Goal: Information Seeking & Learning: Find specific fact

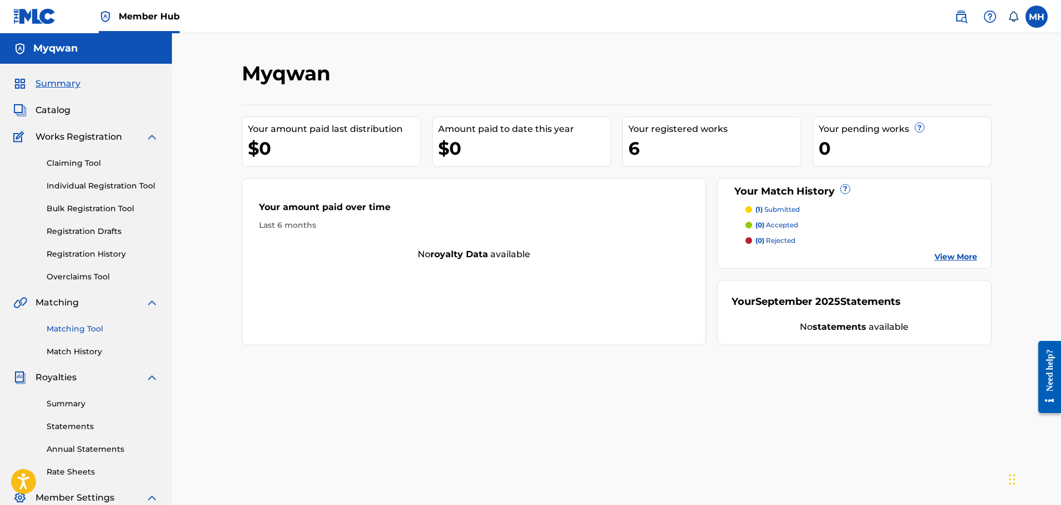
click at [86, 328] on link "Matching Tool" at bounding box center [103, 329] width 112 height 12
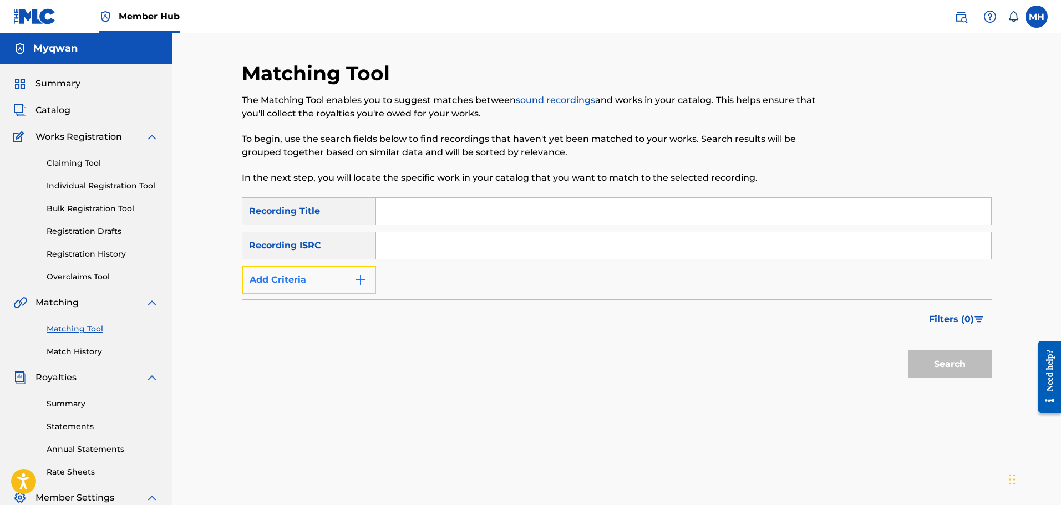
click at [354, 285] on img "Search Form" at bounding box center [360, 279] width 13 height 13
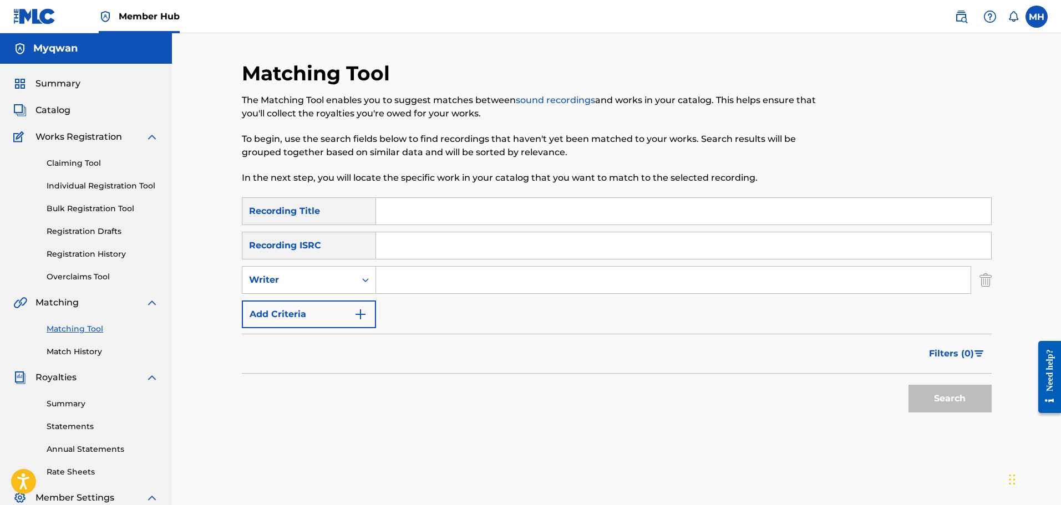
click at [414, 278] on input "Search Form" at bounding box center [673, 280] width 595 height 27
type input "myqwan"
click at [955, 402] on button "Search" at bounding box center [950, 399] width 83 height 28
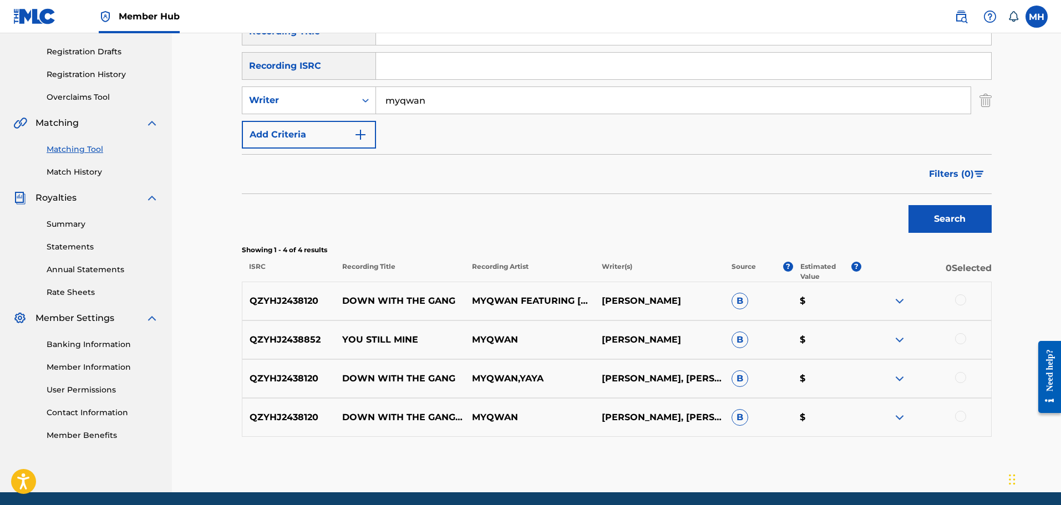
scroll to position [220, 0]
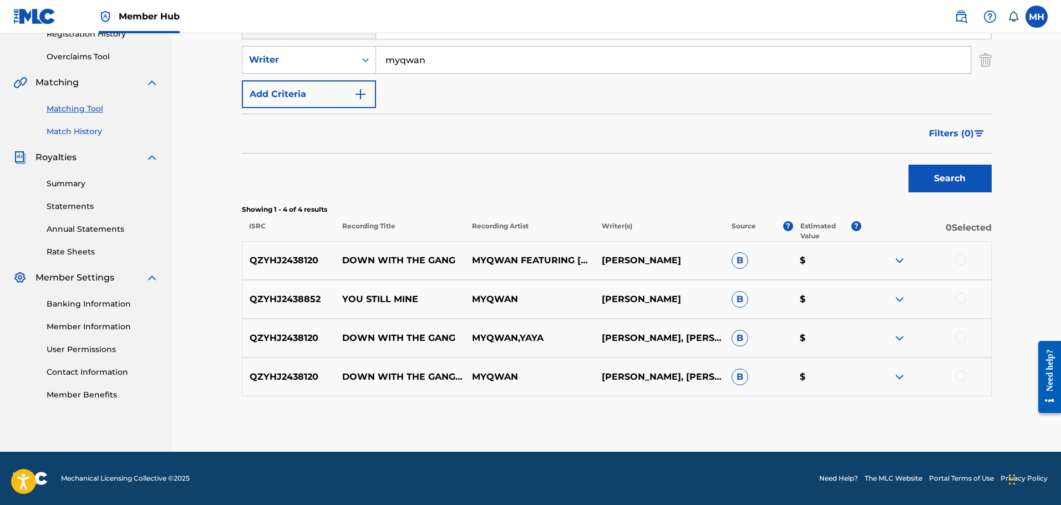
click at [88, 130] on link "Match History" at bounding box center [103, 132] width 112 height 12
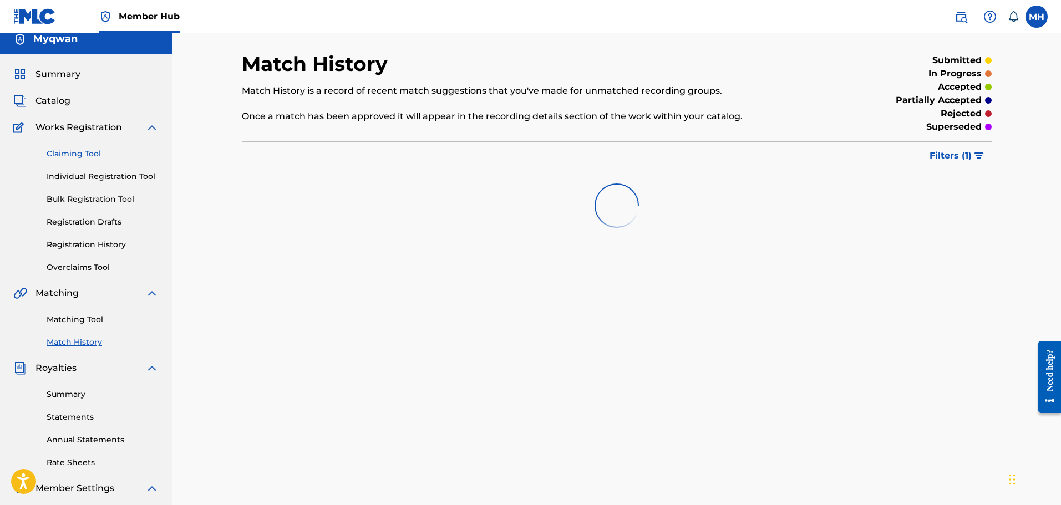
scroll to position [8, 0]
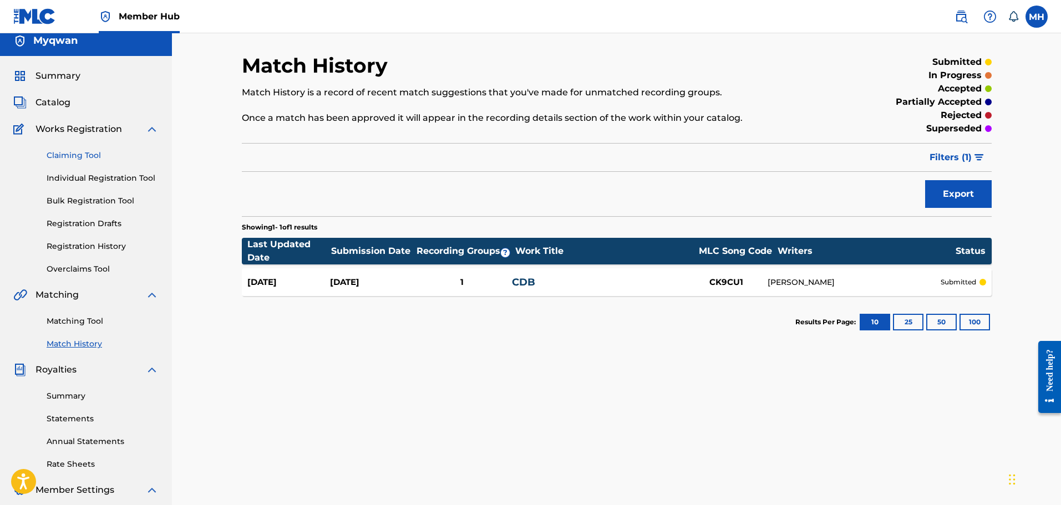
click at [79, 160] on link "Claiming Tool" at bounding box center [103, 156] width 112 height 12
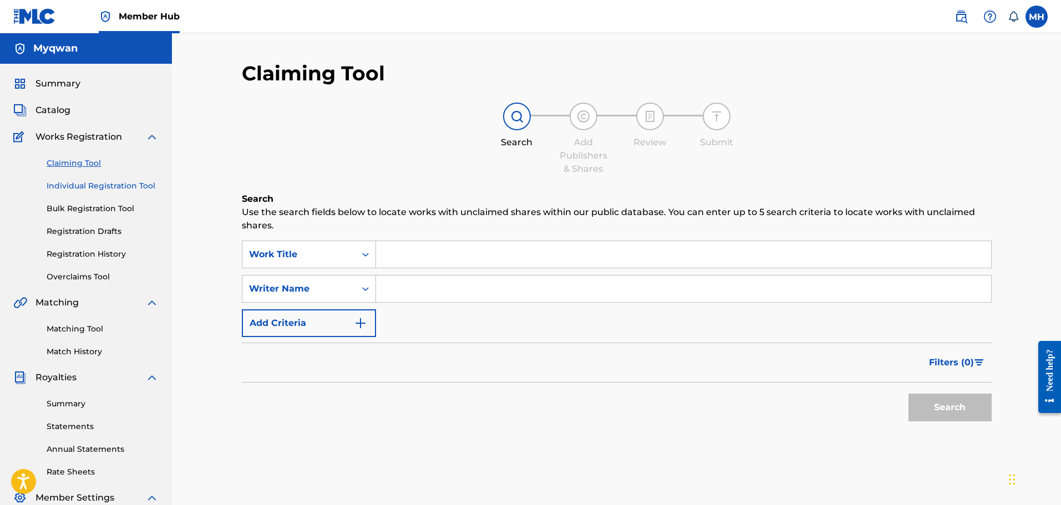
click at [92, 186] on link "Individual Registration Tool" at bounding box center [103, 186] width 112 height 12
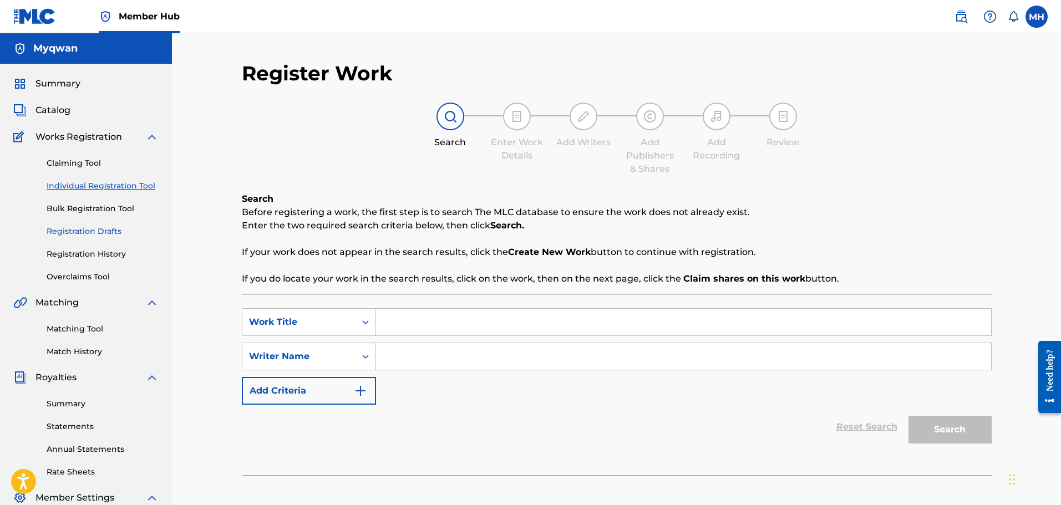
click at [93, 230] on link "Registration Drafts" at bounding box center [103, 232] width 112 height 12
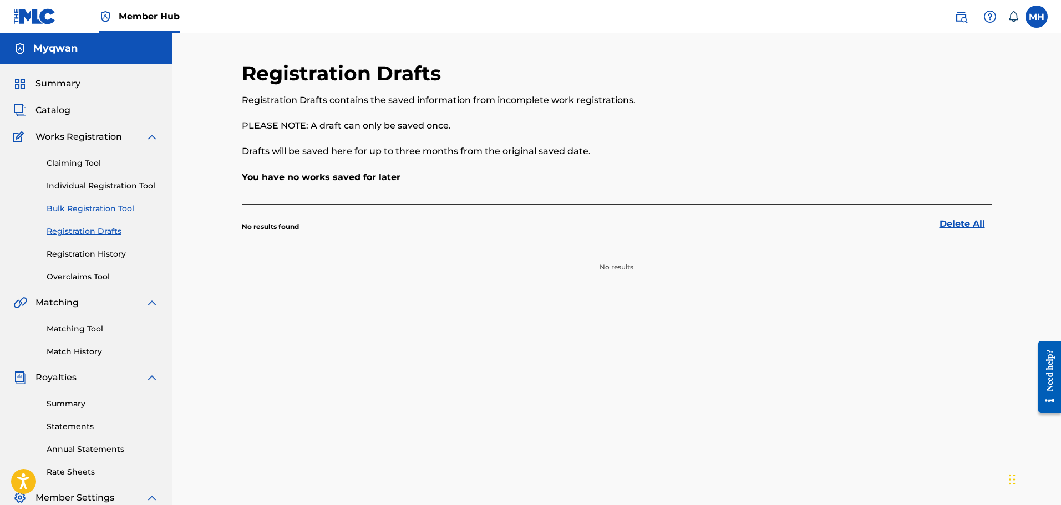
click at [105, 210] on link "Bulk Registration Tool" at bounding box center [103, 209] width 112 height 12
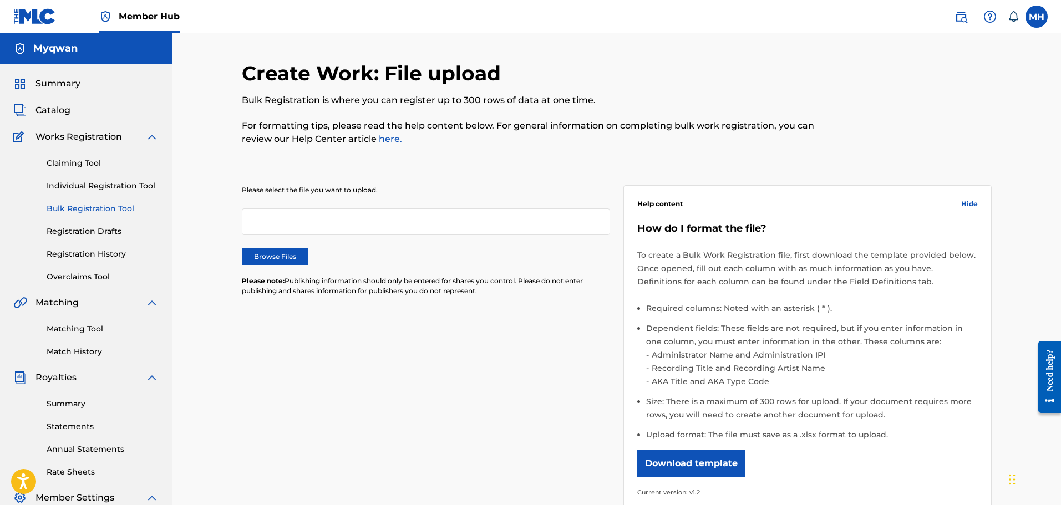
click at [100, 267] on div "Claiming Tool Individual Registration Tool Bulk Registration Tool Registration …" at bounding box center [85, 213] width 145 height 139
click at [93, 258] on link "Registration History" at bounding box center [103, 254] width 112 height 12
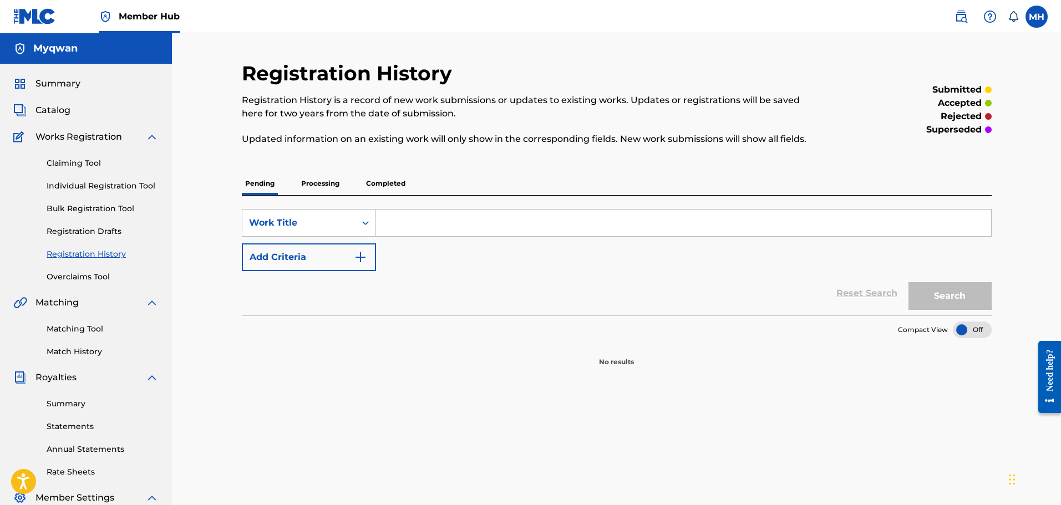
click at [92, 271] on div "Claiming Tool Individual Registration Tool Bulk Registration Tool Registration …" at bounding box center [85, 213] width 145 height 139
click at [92, 276] on link "Overclaims Tool" at bounding box center [103, 277] width 112 height 12
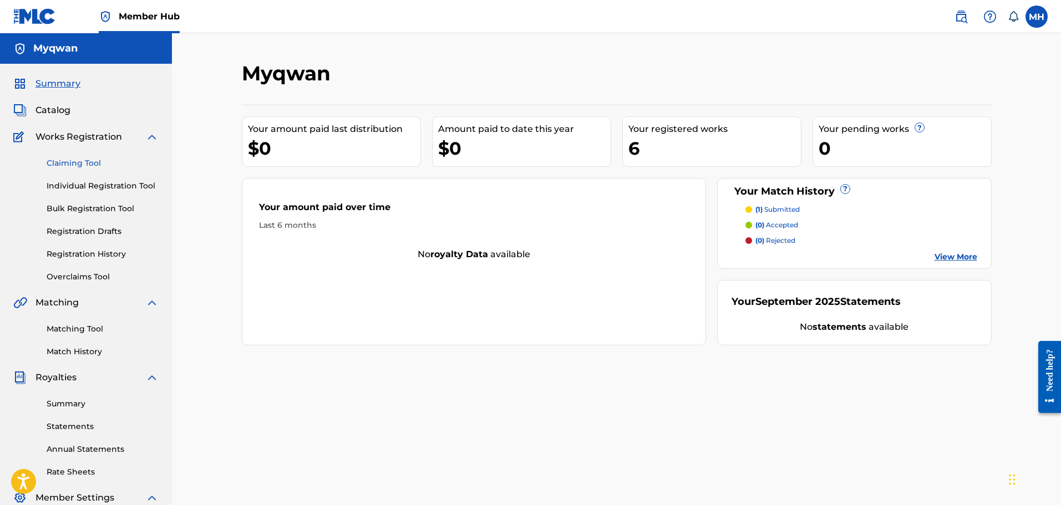
click at [90, 162] on link "Claiming Tool" at bounding box center [103, 164] width 112 height 12
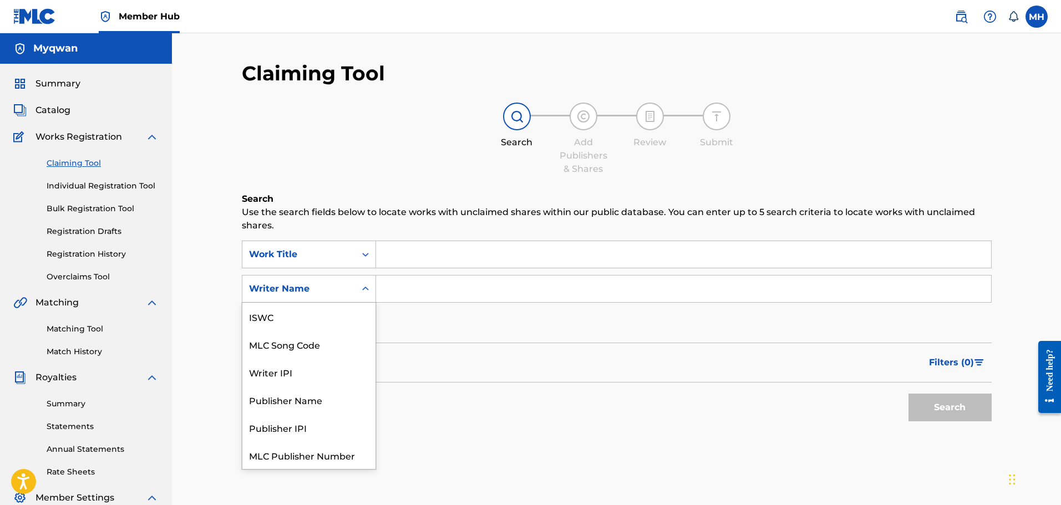
scroll to position [28, 0]
click at [342, 286] on div "Writer Name" at bounding box center [299, 288] width 100 height 13
click at [89, 325] on link "Matching Tool" at bounding box center [103, 329] width 112 height 12
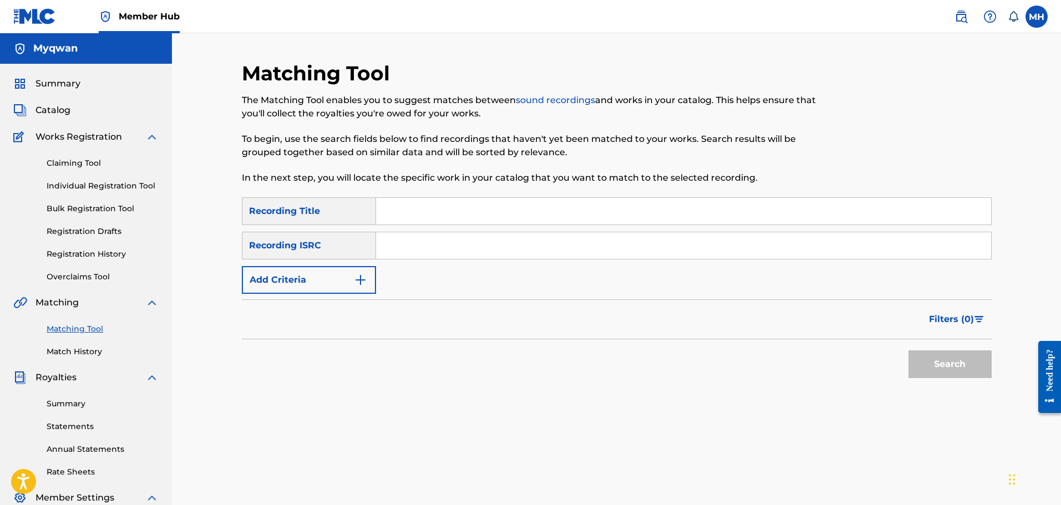
click at [316, 264] on div "SearchWithCriteria43c1c209-5809-40be-be2a-0ea0afcce7db Recording Title SearchWi…" at bounding box center [617, 245] width 750 height 97
click at [316, 266] on div "SearchWithCriteria43c1c209-5809-40be-be2a-0ea0afcce7db Recording Title SearchWi…" at bounding box center [617, 245] width 750 height 97
click at [309, 282] on button "Add Criteria" at bounding box center [309, 280] width 134 height 28
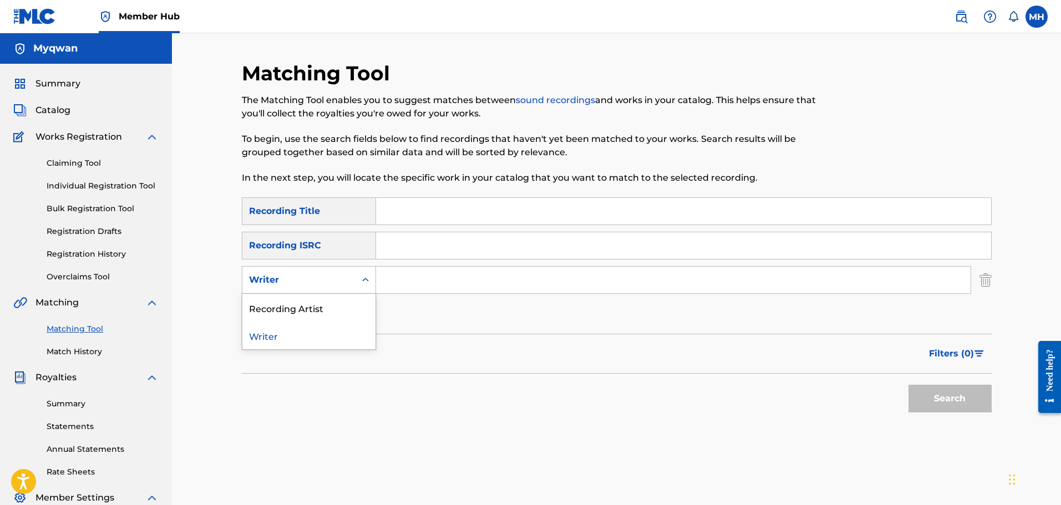
click at [316, 288] on div "Writer" at bounding box center [298, 280] width 113 height 21
click at [312, 303] on div "Recording Artist" at bounding box center [308, 308] width 133 height 28
click at [424, 282] on input "Search Form" at bounding box center [673, 280] width 595 height 27
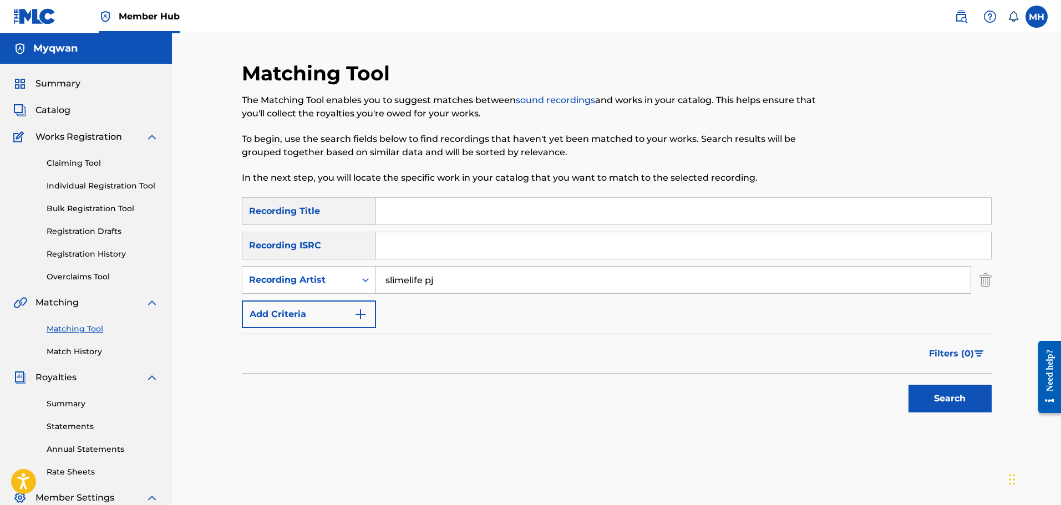
click at [909, 385] on button "Search" at bounding box center [950, 399] width 83 height 28
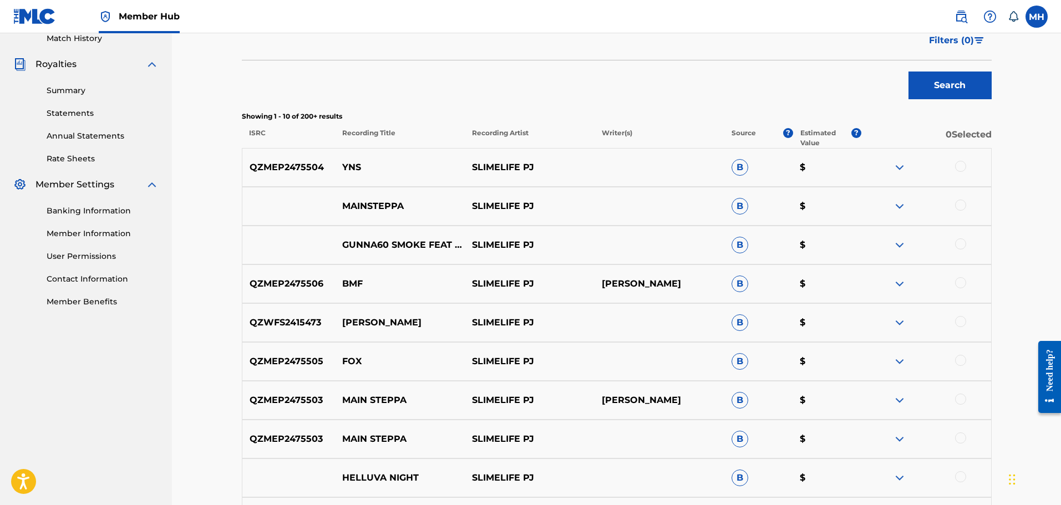
scroll to position [307, 0]
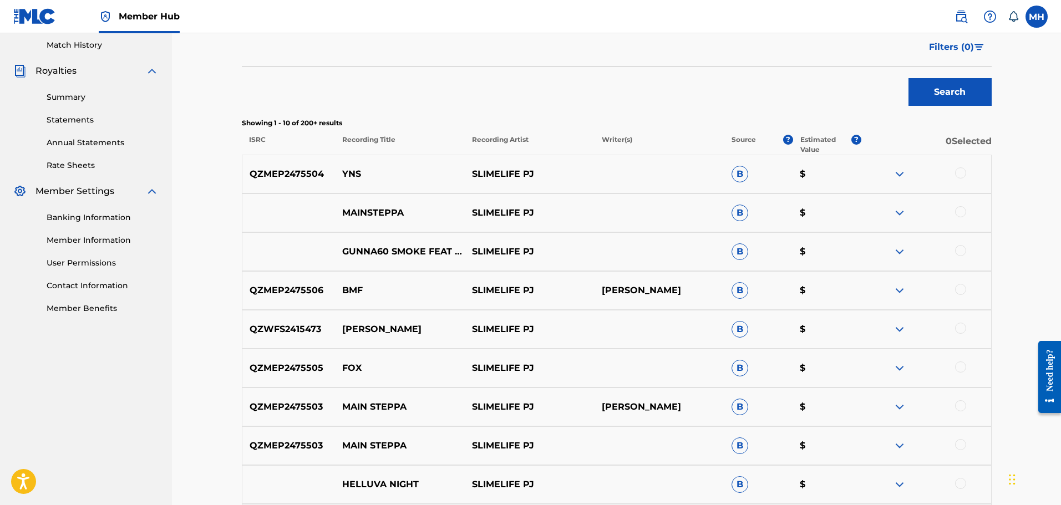
click at [643, 292] on p "[PERSON_NAME]" at bounding box center [660, 290] width 130 height 13
click at [898, 210] on img at bounding box center [899, 212] width 13 height 13
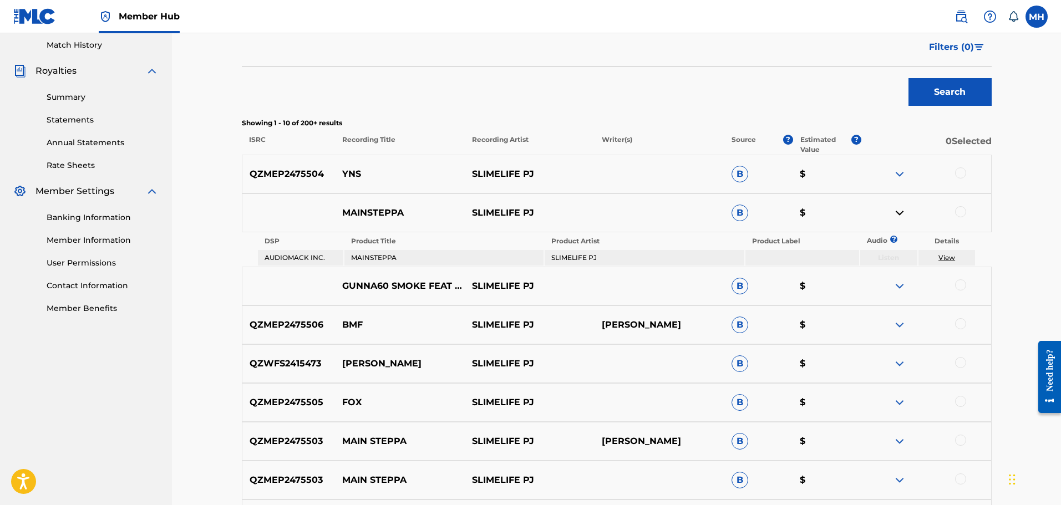
click at [898, 210] on img at bounding box center [899, 212] width 13 height 13
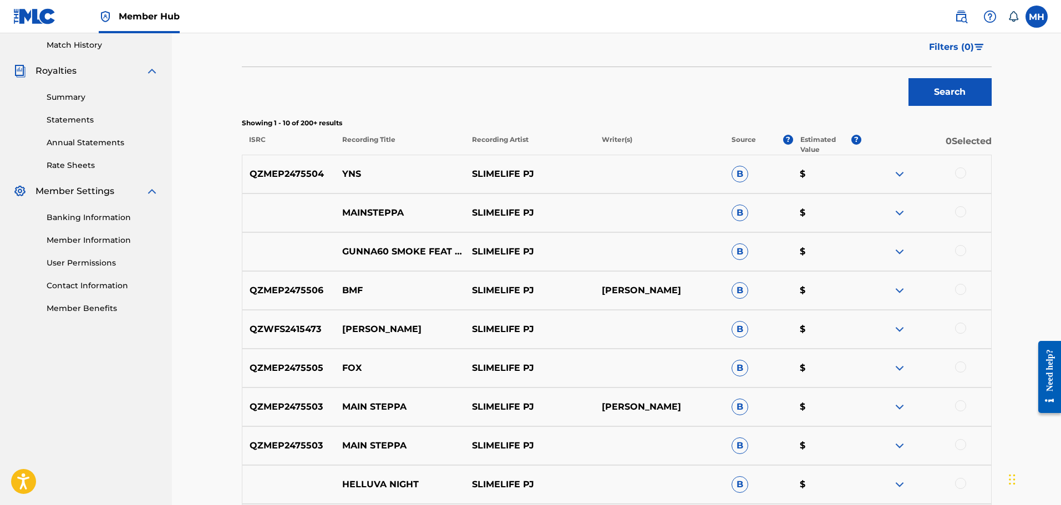
click at [898, 210] on img at bounding box center [899, 212] width 13 height 13
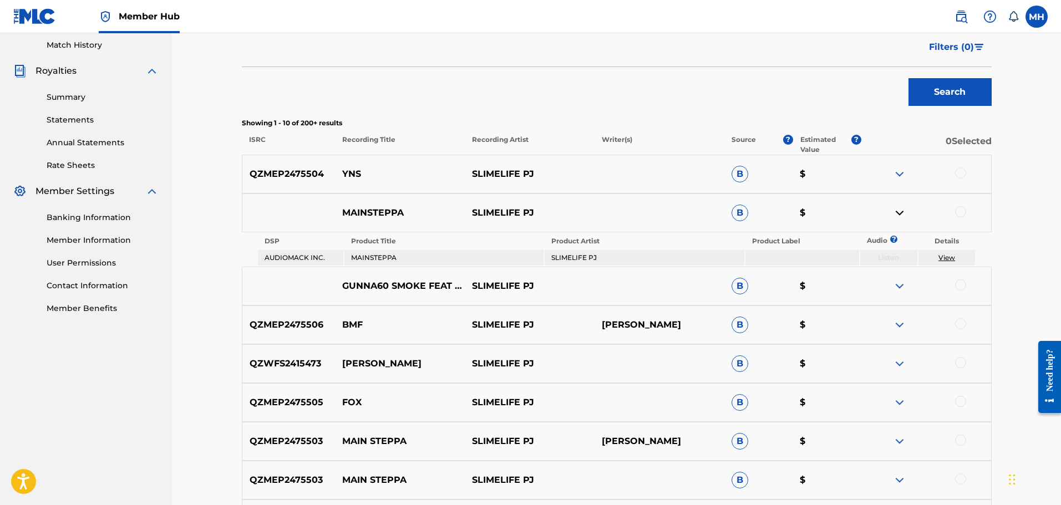
click at [898, 210] on img at bounding box center [899, 212] width 13 height 13
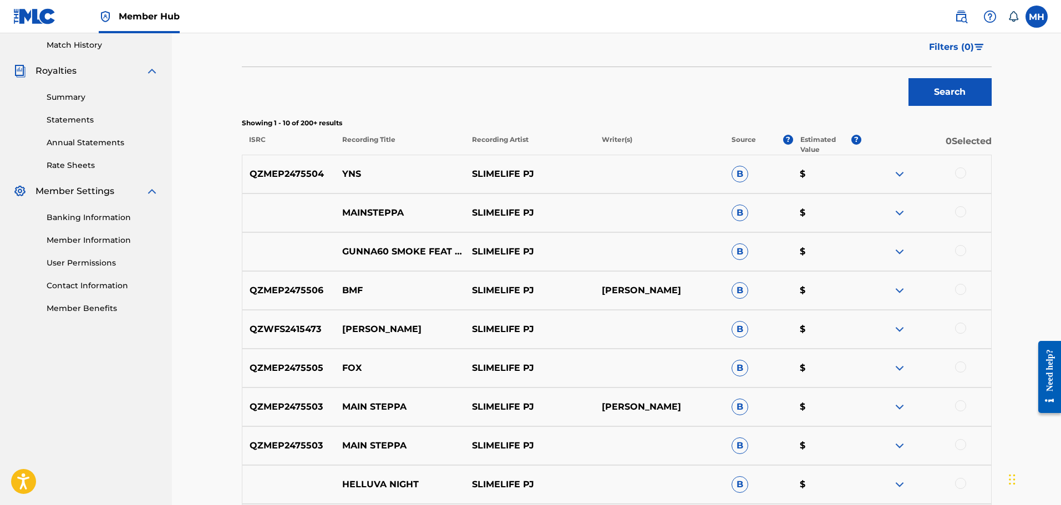
click at [960, 176] on div at bounding box center [960, 173] width 11 height 11
click at [961, 214] on div at bounding box center [960, 211] width 11 height 11
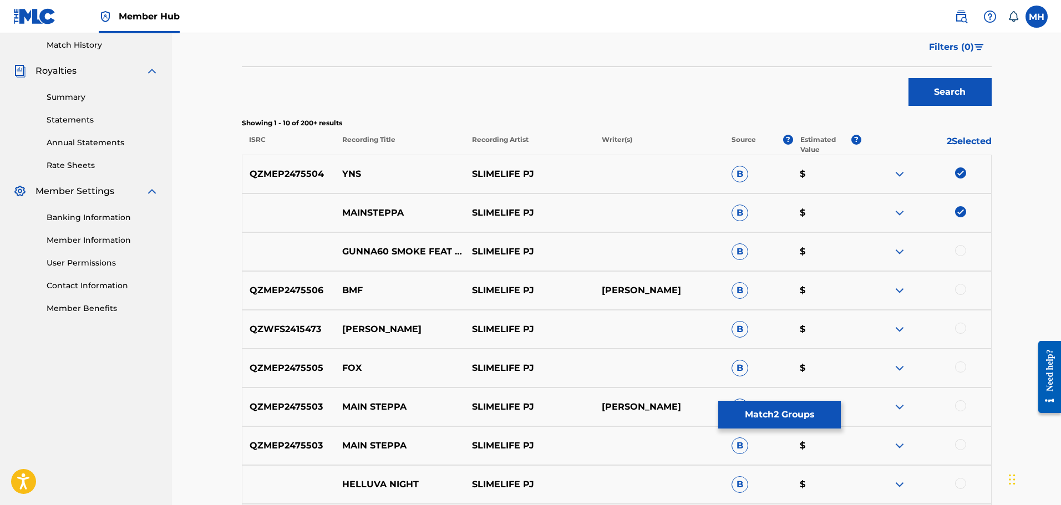
click at [963, 242] on div "GUNNA60 SMOKE FEAT [PERSON_NAME] ASE TEZ SLIMELIFE PJ B $" at bounding box center [617, 251] width 750 height 39
click at [961, 251] on div at bounding box center [960, 250] width 11 height 11
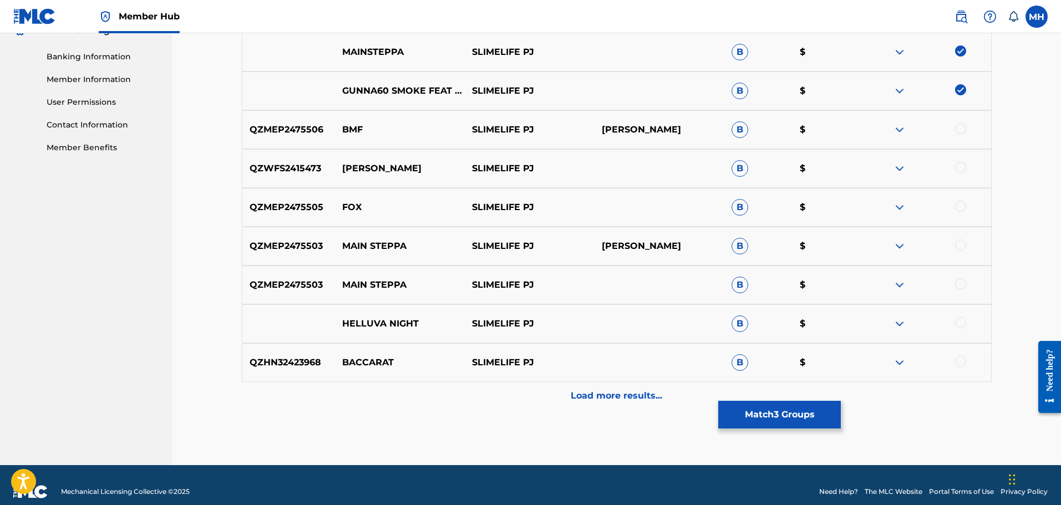
scroll to position [481, 0]
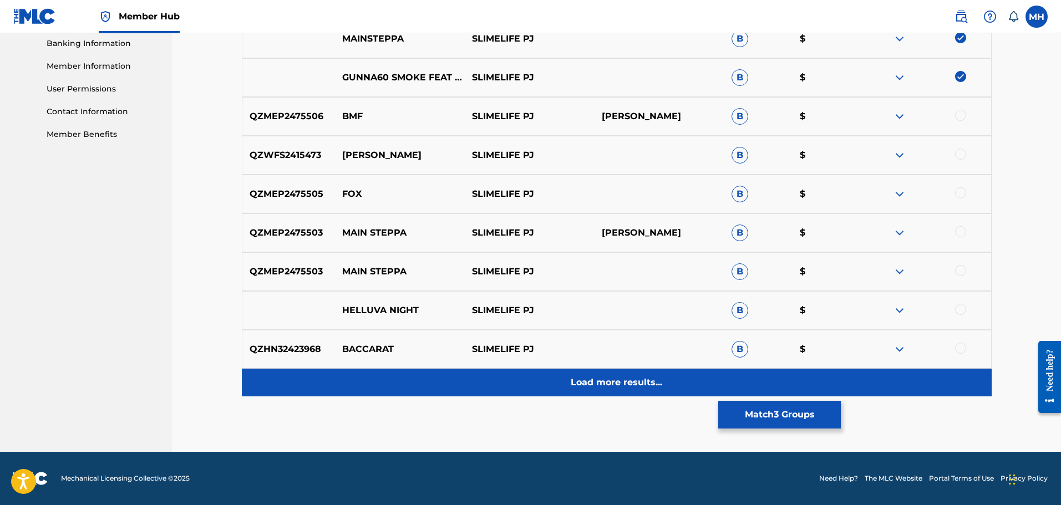
click at [625, 379] on p "Load more results..." at bounding box center [617, 382] width 92 height 13
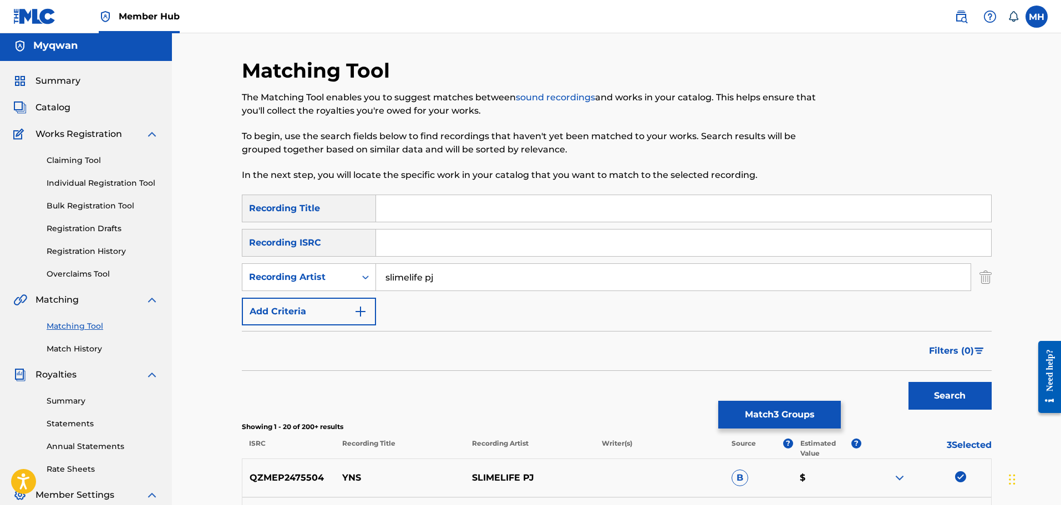
scroll to position [0, 0]
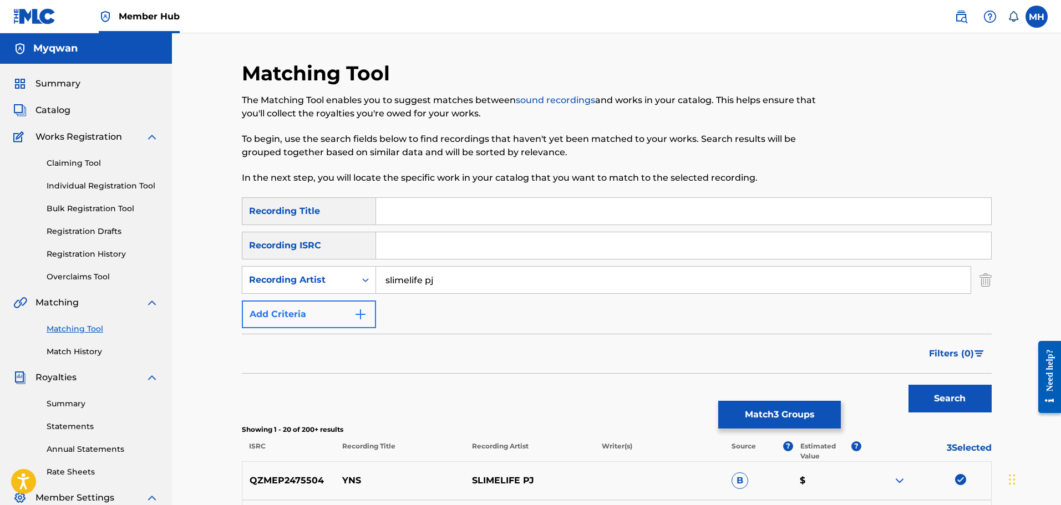
drag, startPoint x: 611, startPoint y: 272, endPoint x: 263, endPoint y: 306, distance: 350.0
click at [263, 306] on div "SearchWithCriteria43c1c209-5809-40be-be2a-0ea0afcce7db Recording Title SearchWi…" at bounding box center [617, 262] width 750 height 131
type input "myqwan"
click at [909, 385] on button "Search" at bounding box center [950, 399] width 83 height 28
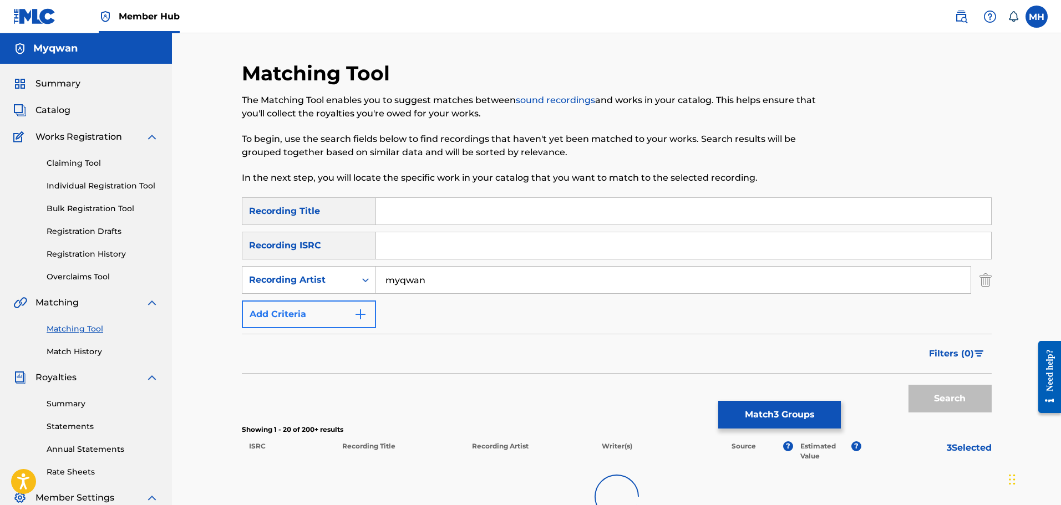
click at [909, 385] on button "Search" at bounding box center [950, 399] width 83 height 28
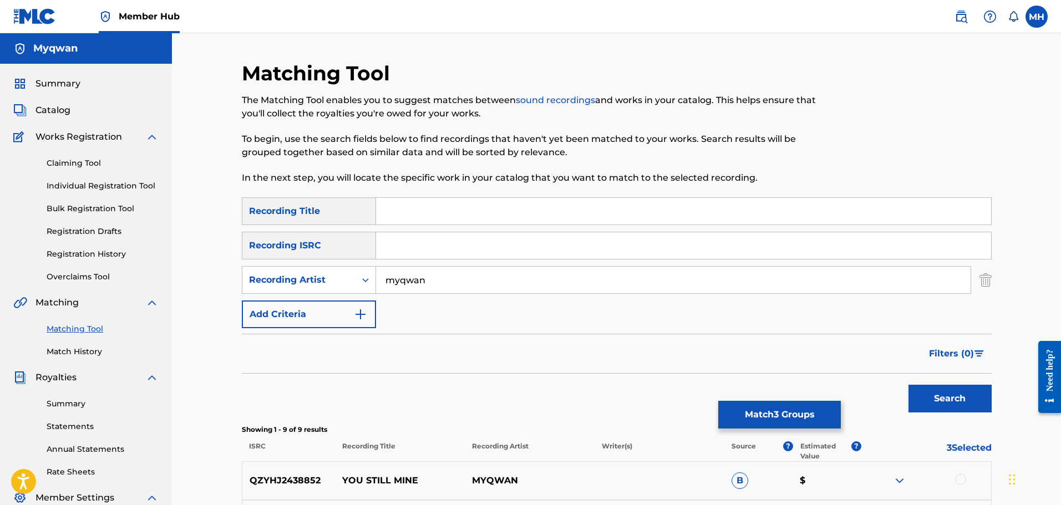
click at [571, 353] on div "Filters ( 0 )" at bounding box center [617, 354] width 750 height 40
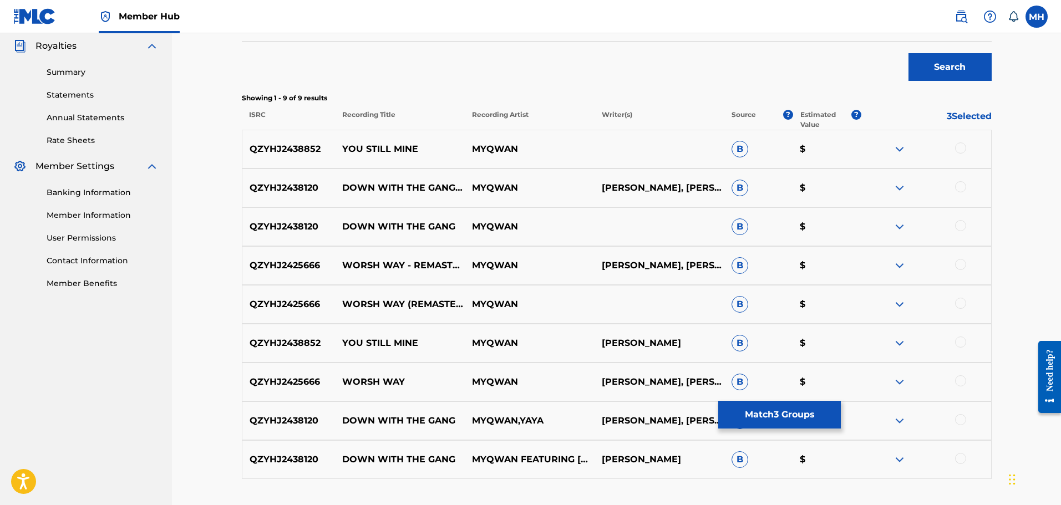
scroll to position [331, 0]
